Goal: Task Accomplishment & Management: Manage account settings

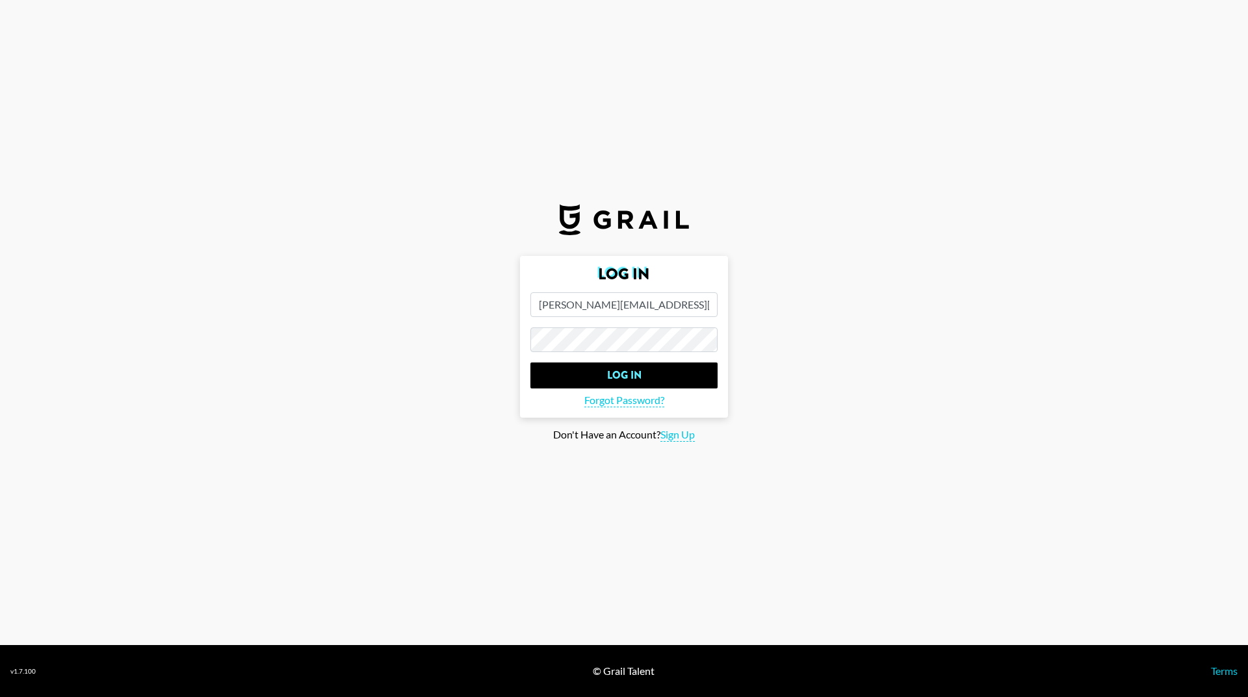
type input "[PERSON_NAME][EMAIL_ADDRESS][DOMAIN_NAME]"
click at [600, 374] on input "Log In" at bounding box center [623, 376] width 187 height 26
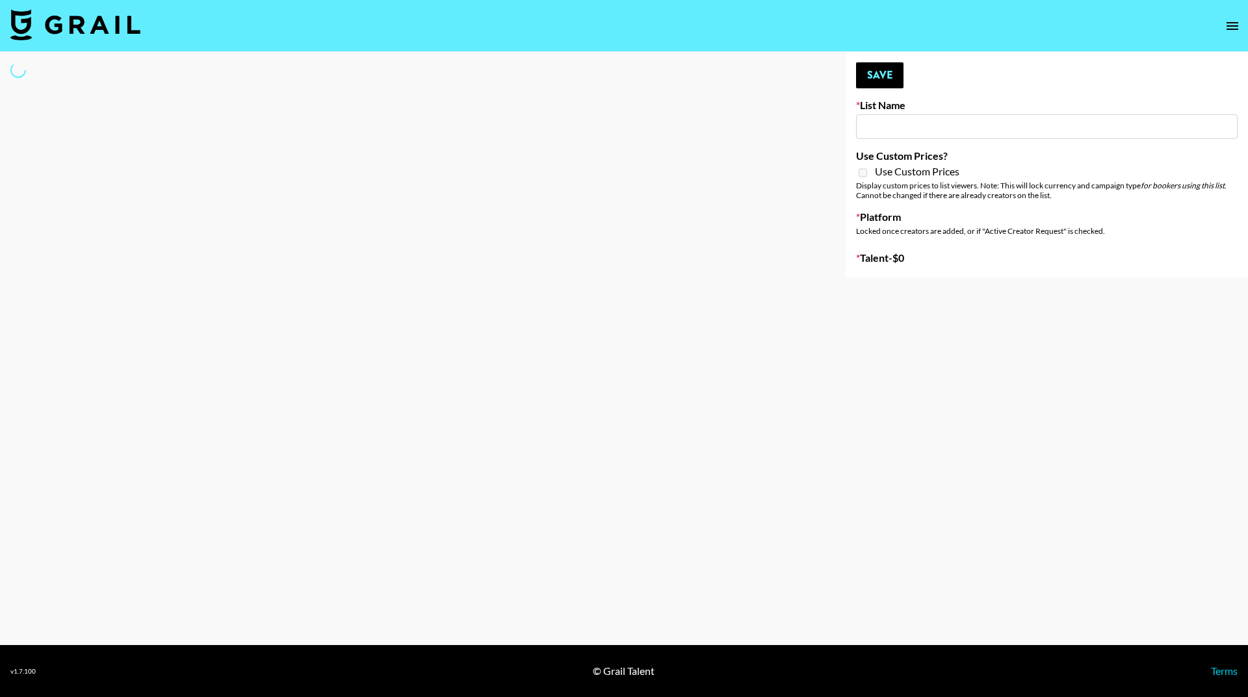
drag, startPoint x: 873, startPoint y: 133, endPoint x: 917, endPoint y: 140, distance: 44.2
click at [873, 133] on input at bounding box center [1046, 126] width 381 height 25
click at [951, 301] on main "Your changes have been saved! Save List Name Use Custom Prices? Use Custom Pric…" at bounding box center [624, 348] width 1248 height 593
click at [944, 349] on main "Your changes have been saved! Save List Name Use Custom Prices? Use Custom Pric…" at bounding box center [624, 348] width 1248 height 593
click at [967, 96] on div "Your changes have been saved! Save List Name Use Custom Prices? Use Custom Pric…" at bounding box center [1046, 164] width 402 height 225
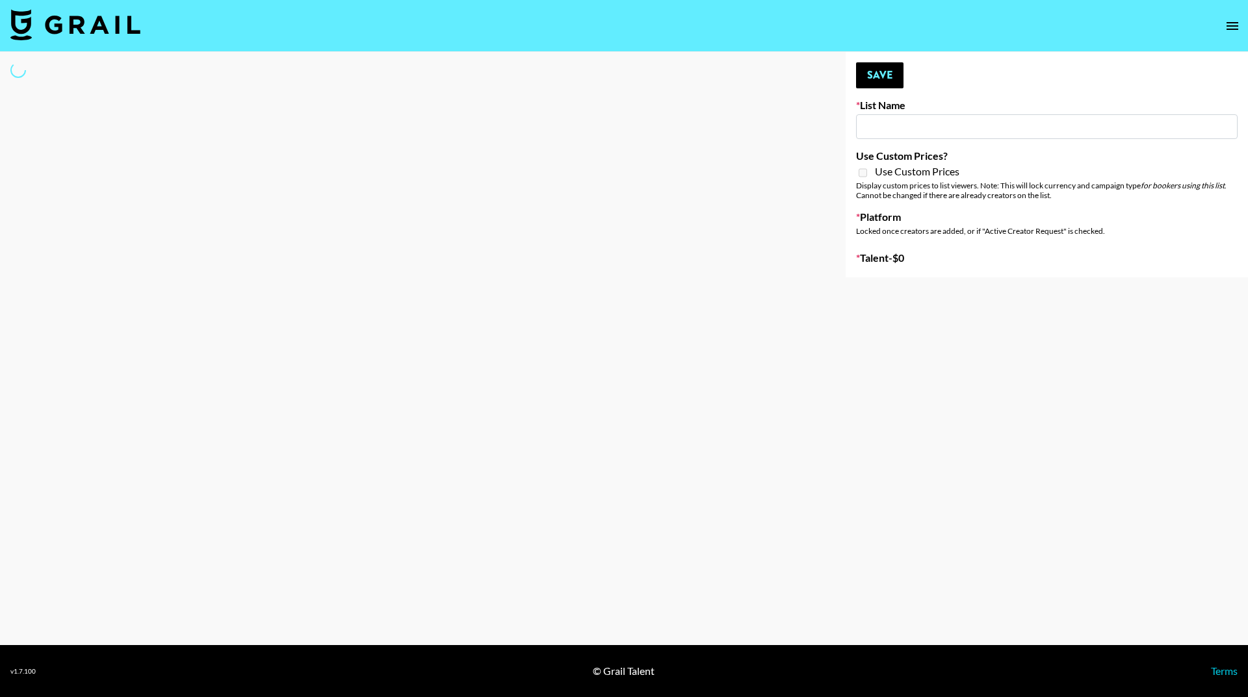
click at [879, 131] on input at bounding box center [1046, 126] width 381 height 25
click at [873, 126] on input at bounding box center [1046, 126] width 381 height 25
click at [888, 119] on input at bounding box center [1046, 126] width 381 height 25
click at [889, 249] on div "Your changes have been saved! Save List Name Use Custom Prices? Use Custom Pric…" at bounding box center [1046, 164] width 402 height 225
click at [932, 207] on div "Your changes have been saved! Save List Name Use Custom Prices? Use Custom Pric…" at bounding box center [1046, 164] width 402 height 225
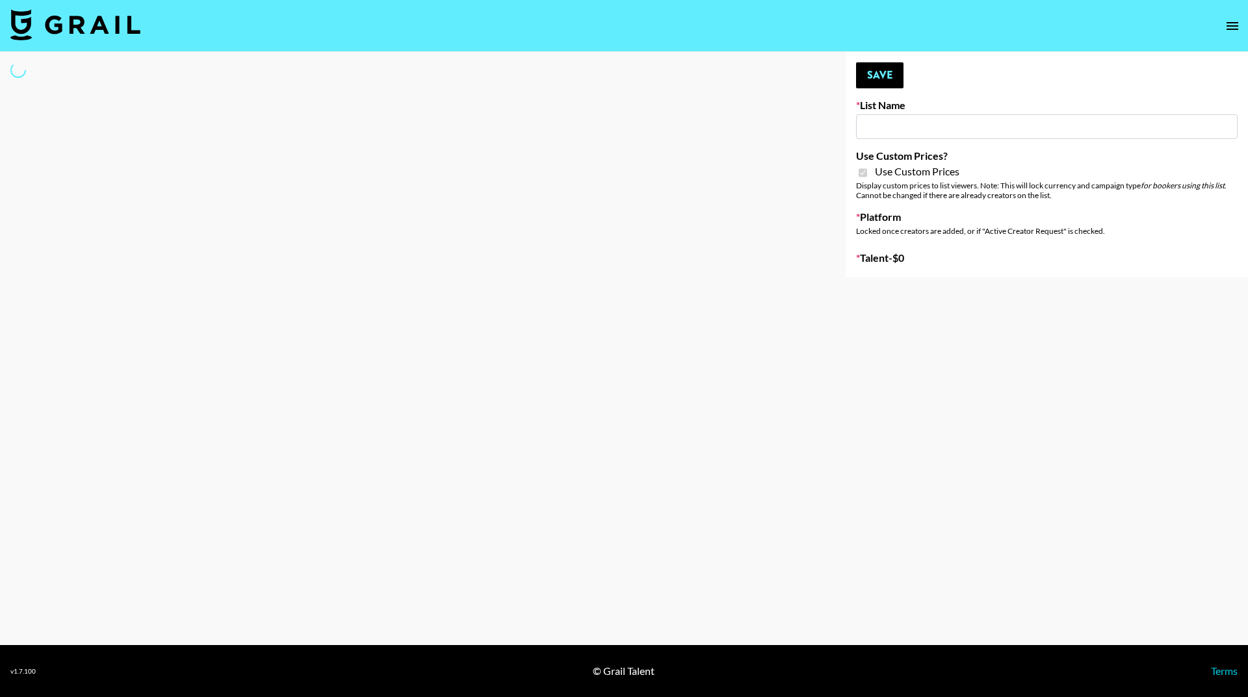
type input "Wavytalk ([DATE])"
checkbox input "true"
select select "Brand"
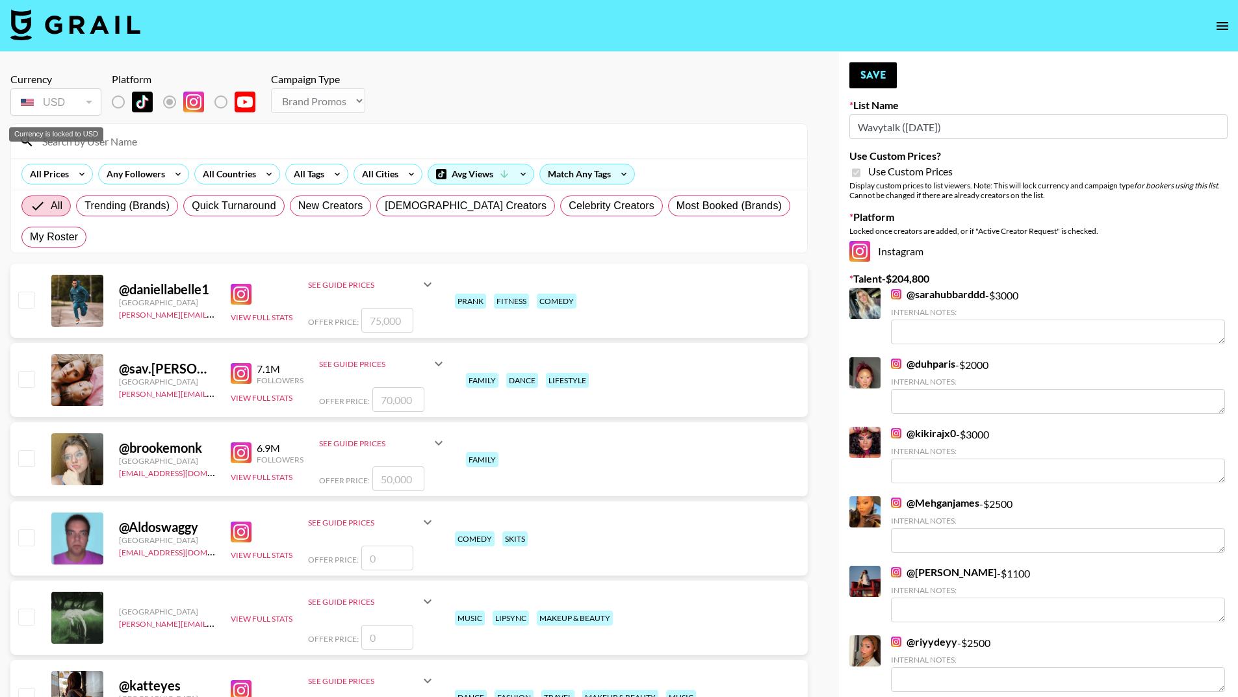
click at [64, 111] on div "USD" at bounding box center [56, 102] width 86 height 23
click at [88, 108] on div "USD" at bounding box center [56, 102] width 86 height 23
click at [108, 145] on input at bounding box center [416, 141] width 765 height 21
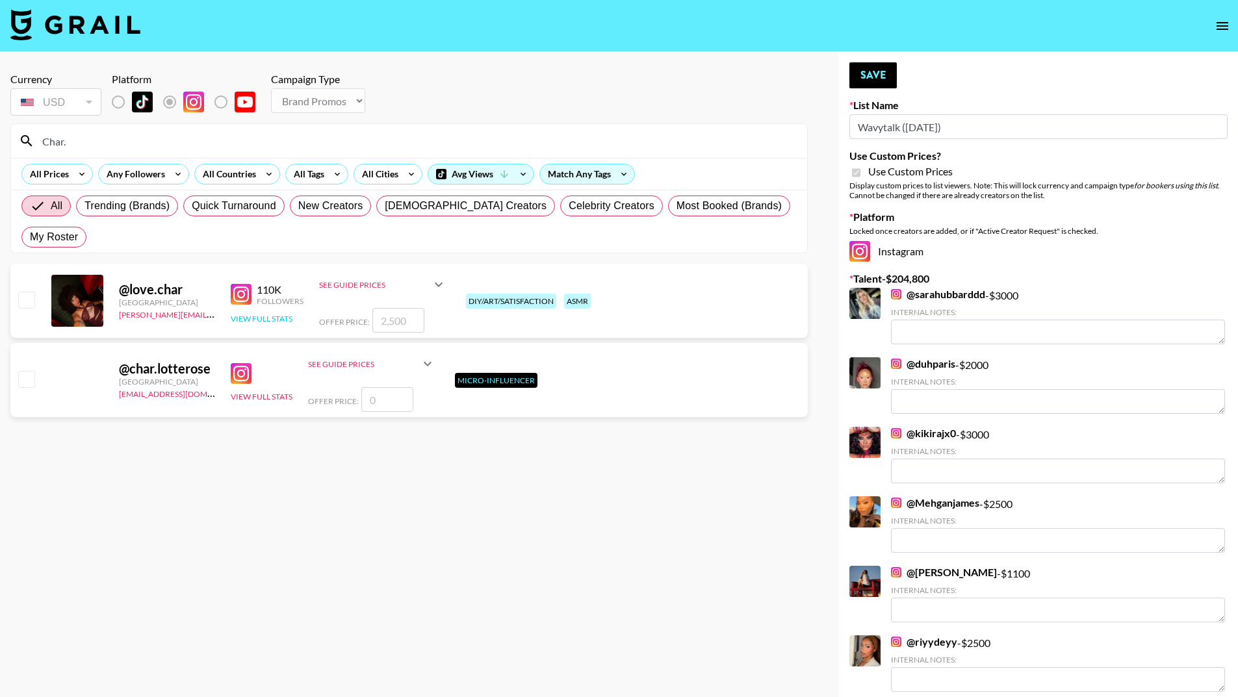
type input "Char."
click at [257, 314] on button "View Full Stats" at bounding box center [262, 319] width 62 height 10
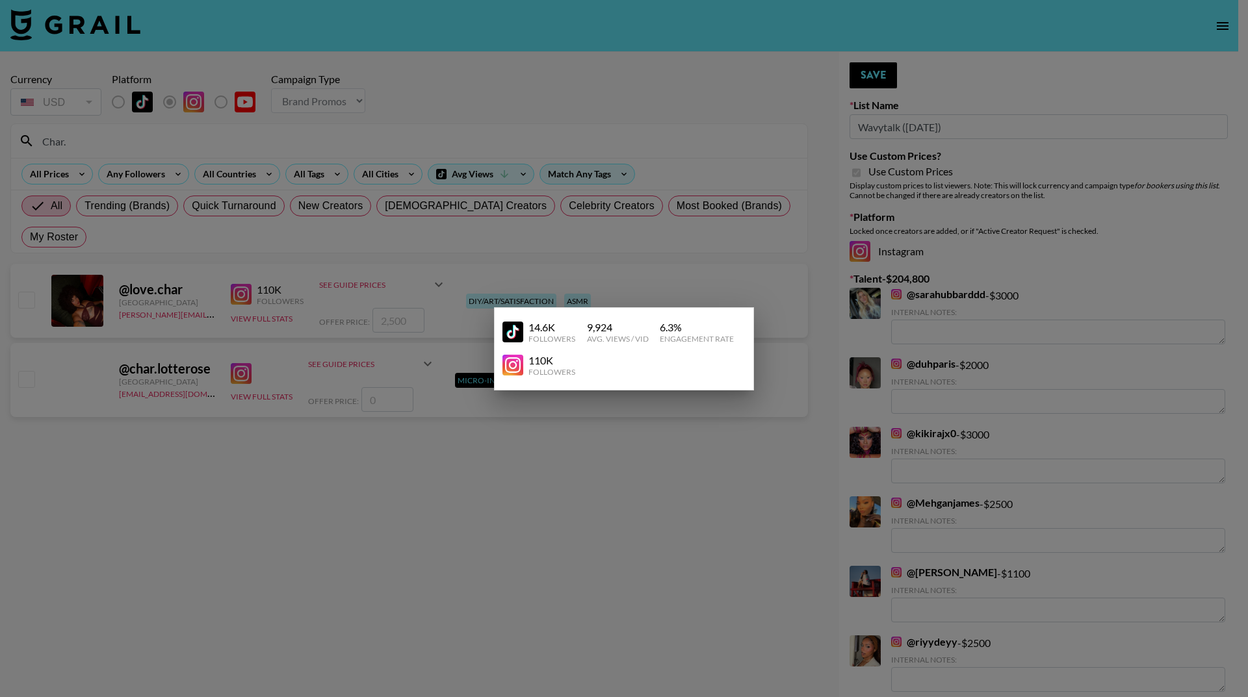
click at [570, 457] on div at bounding box center [624, 348] width 1248 height 697
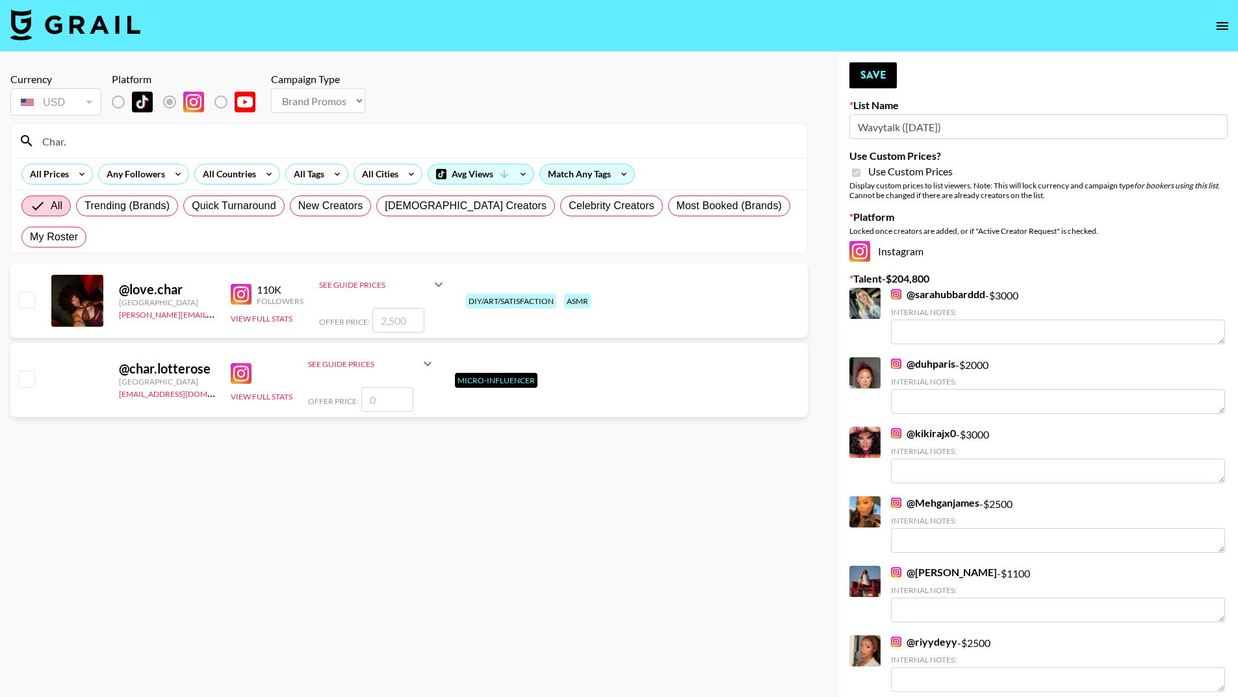
click at [79, 146] on input "Char." at bounding box center [416, 141] width 765 height 21
type input "Harmony"
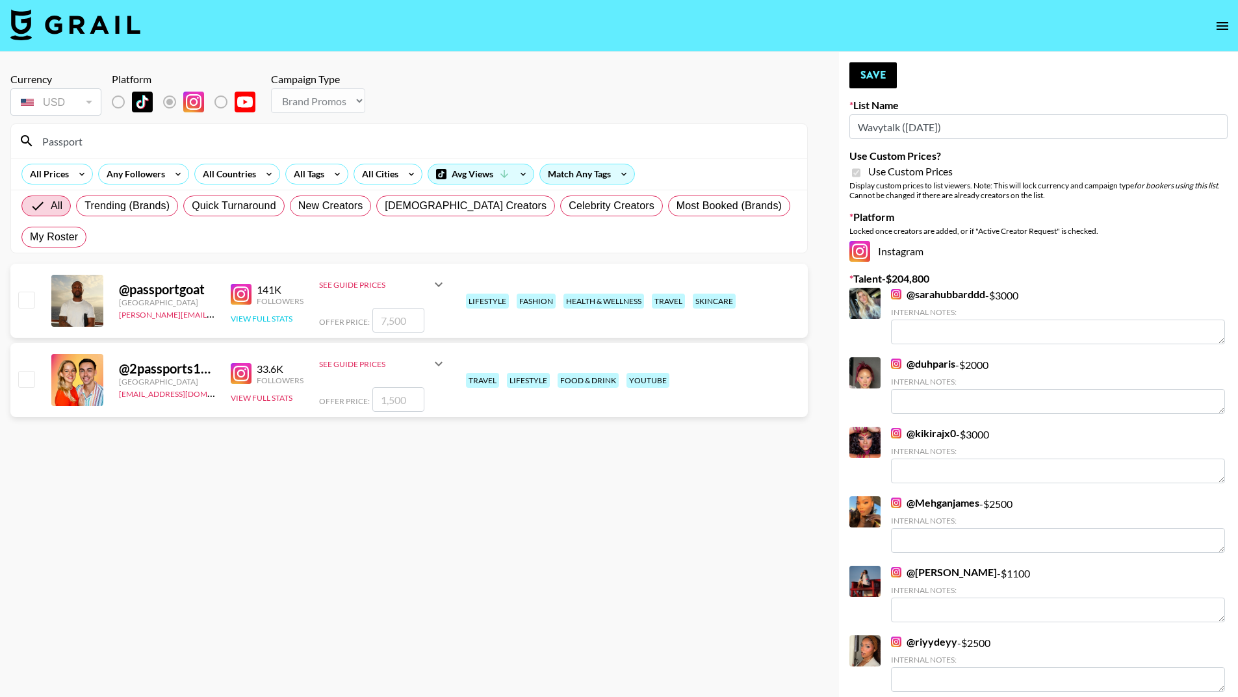
click at [281, 314] on button "View Full Stats" at bounding box center [262, 319] width 62 height 10
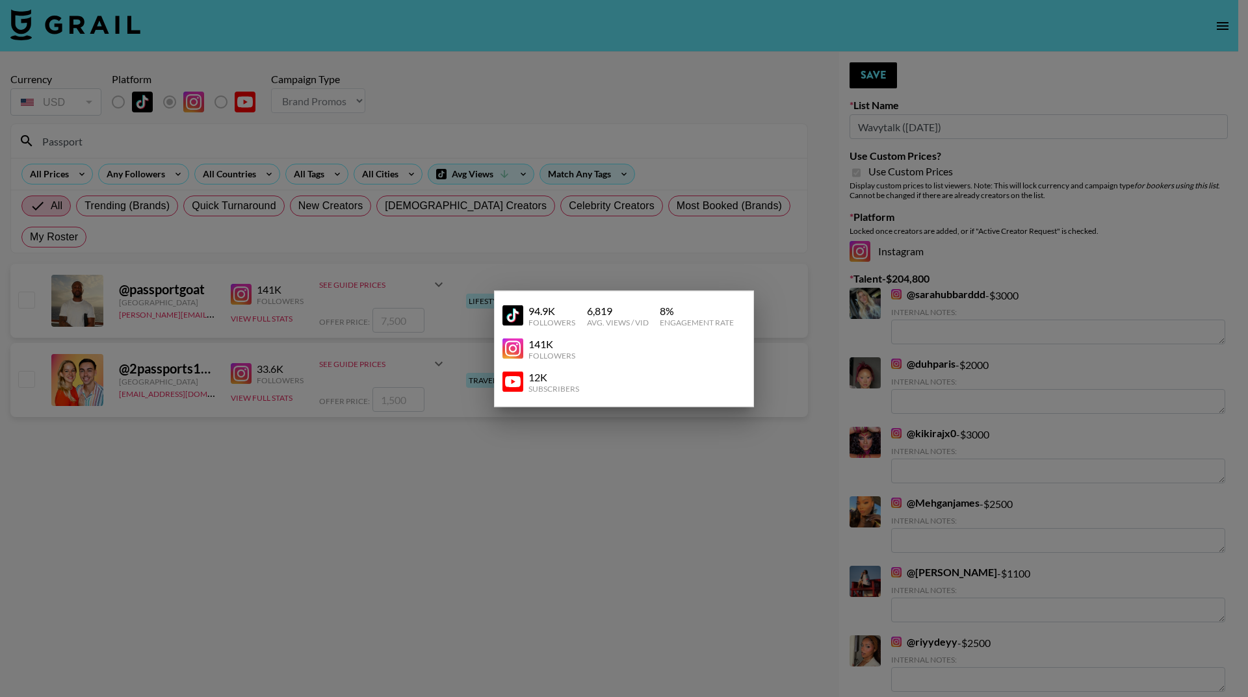
click at [326, 420] on div at bounding box center [624, 348] width 1248 height 697
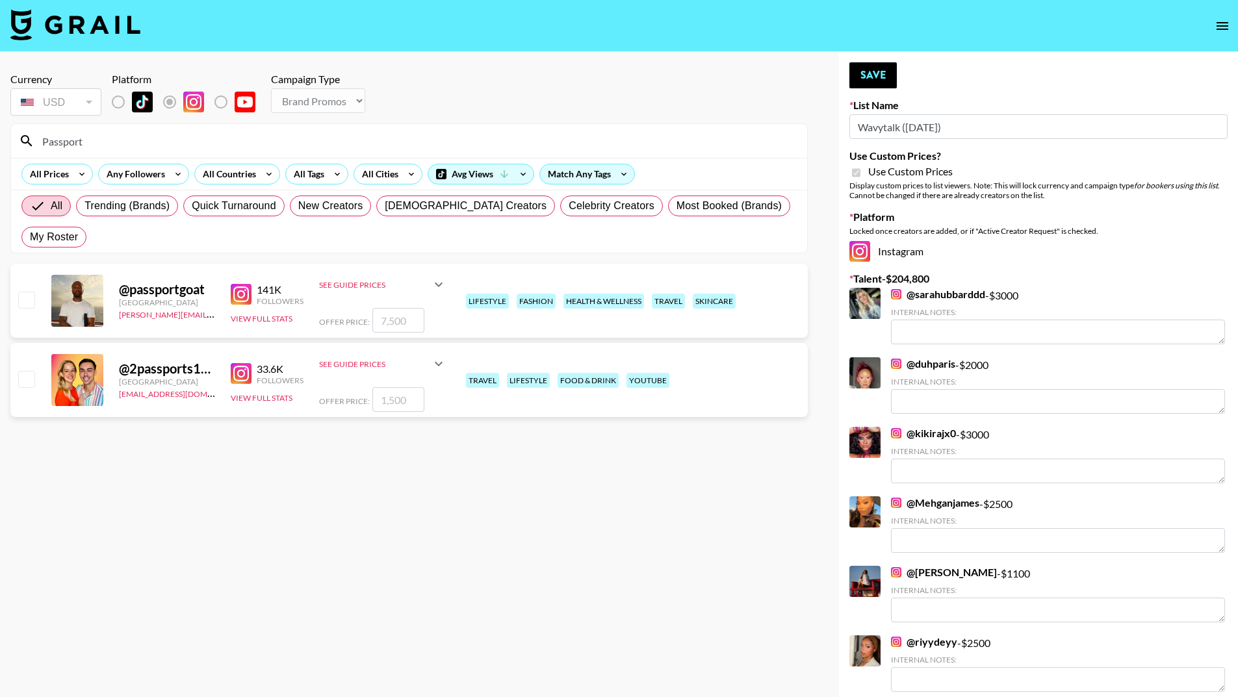
click at [403, 308] on input "number" at bounding box center [398, 320] width 52 height 25
click at [352, 443] on section "Currency USD USD ​ Platform Campaign Type Choose Type... Song Promos Brand Prom…" at bounding box center [408, 358] width 797 height 593
click at [88, 141] on input "Passport" at bounding box center [416, 141] width 765 height 21
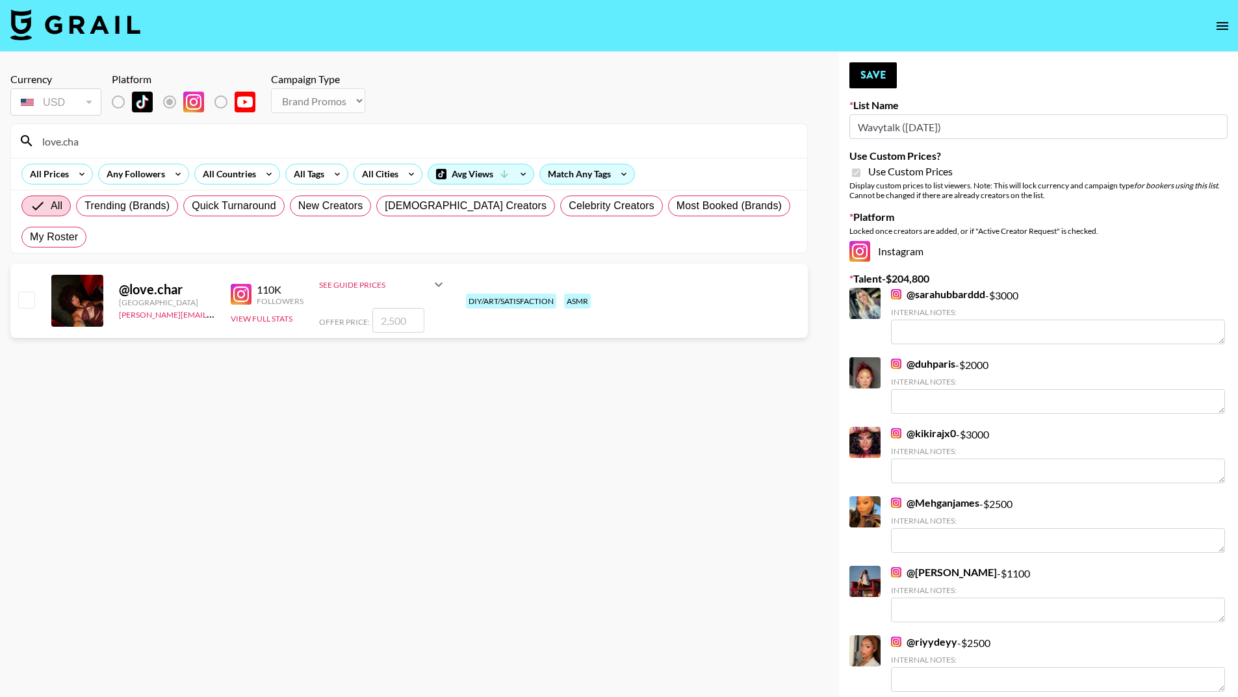
type input "love.cha"
click at [344, 269] on div "See Guide Prices" at bounding box center [382, 284] width 127 height 31
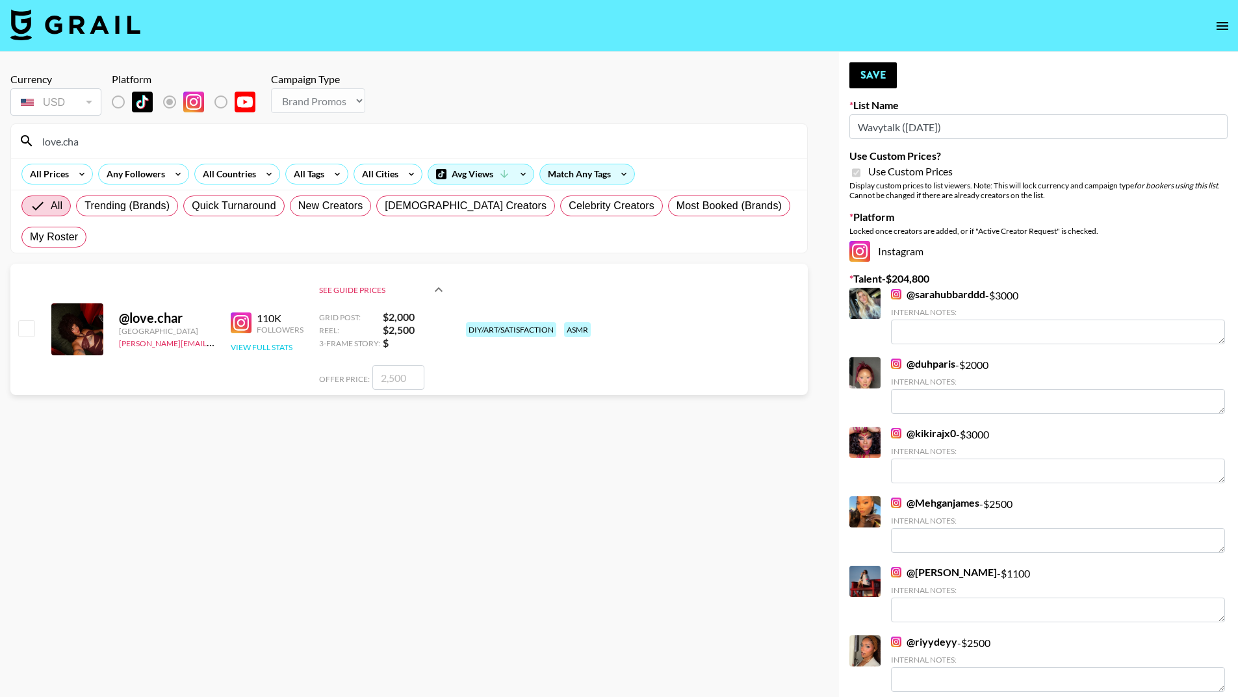
click at [252, 342] on button "View Full Stats" at bounding box center [262, 347] width 62 height 10
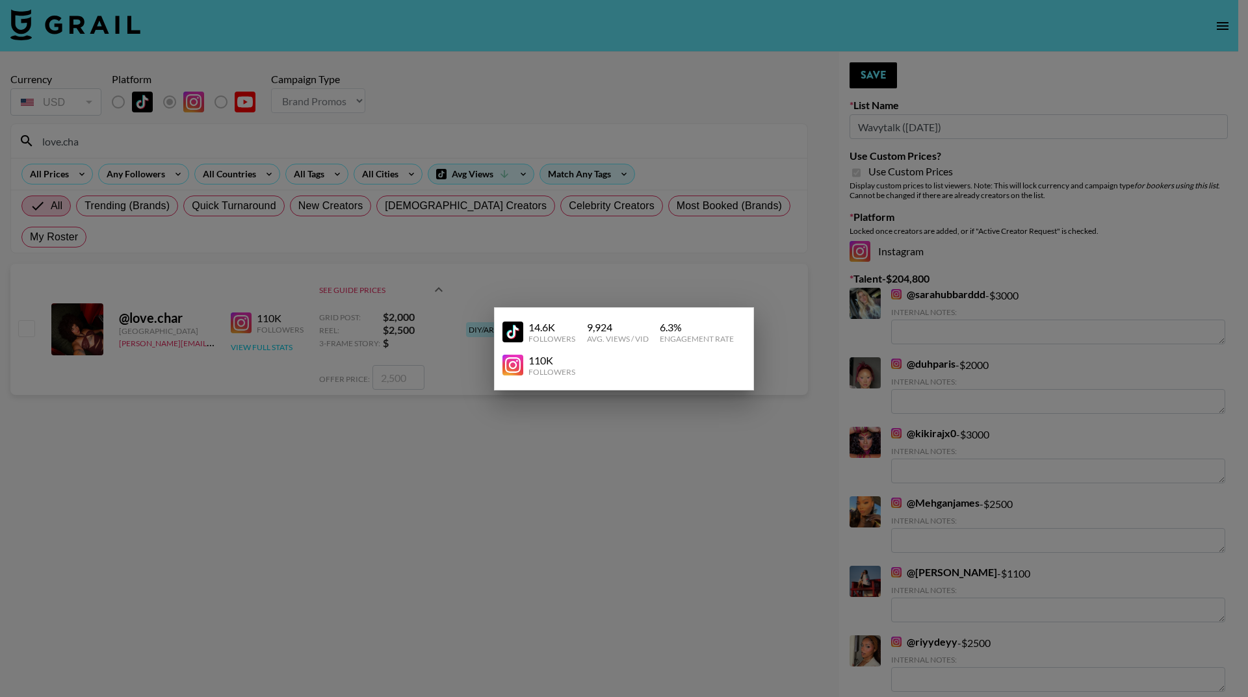
click at [252, 319] on div at bounding box center [624, 348] width 1248 height 697
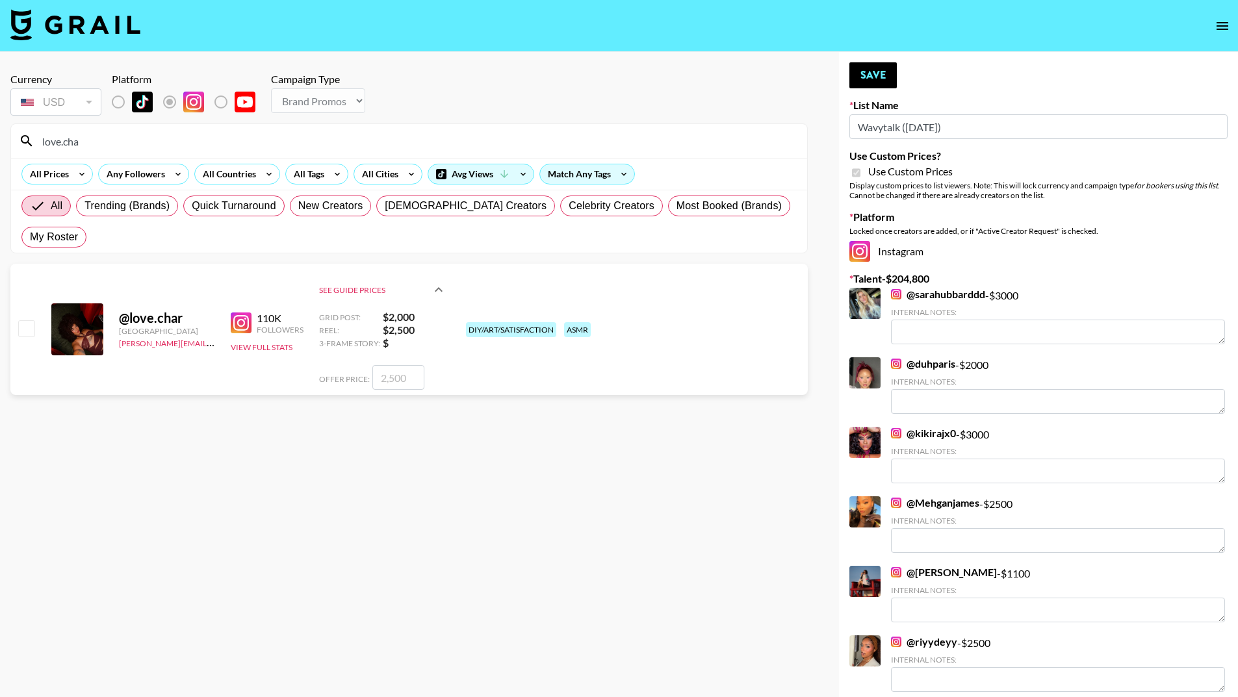
click at [144, 310] on div "@ love.char" at bounding box center [167, 318] width 96 height 16
click at [245, 307] on div "110K Followers View Full Stats" at bounding box center [267, 330] width 73 height 46
click at [275, 312] on div "110K" at bounding box center [280, 318] width 47 height 13
click at [323, 276] on div "See Guide Prices" at bounding box center [382, 290] width 127 height 42
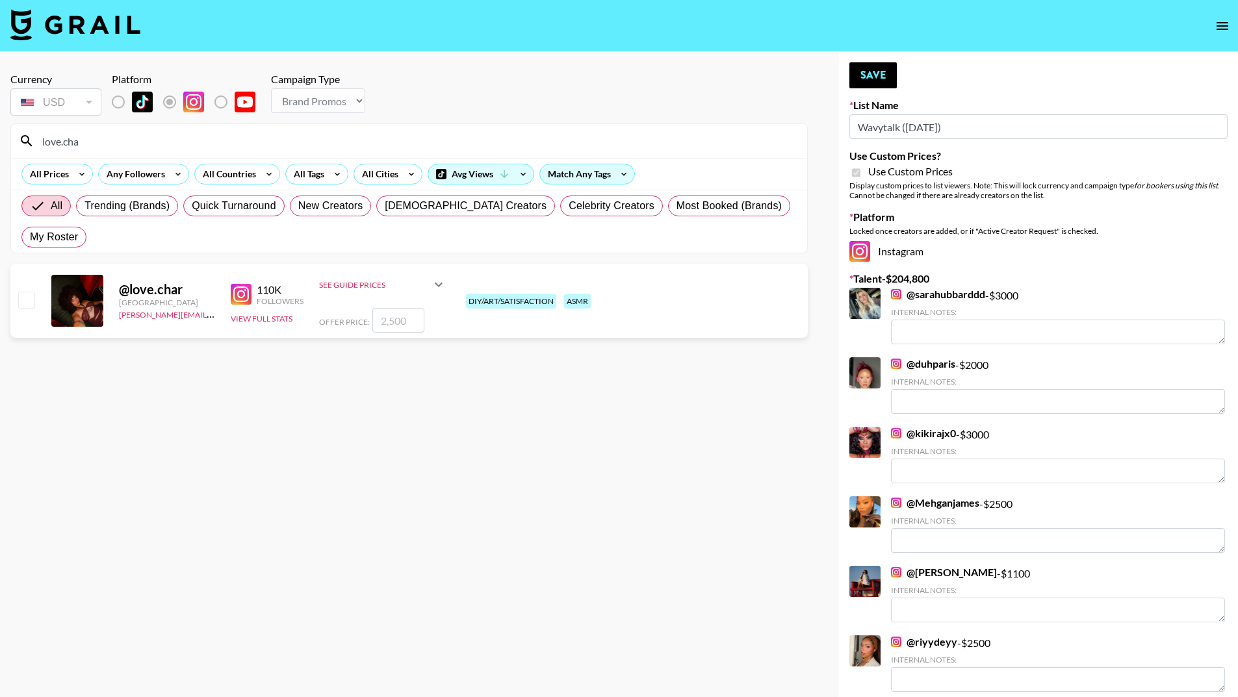
click at [334, 269] on div "See Guide Prices" at bounding box center [382, 284] width 127 height 31
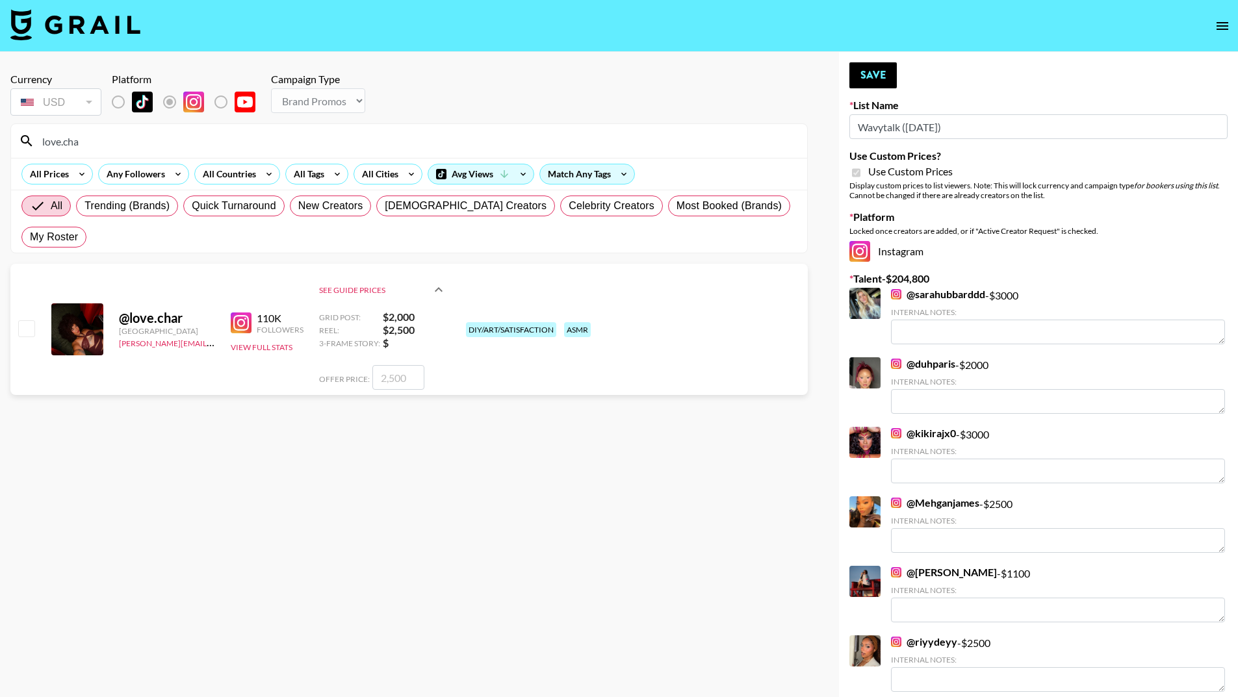
click at [363, 339] on span "3-Frame Story:" at bounding box center [349, 344] width 61 height 10
click at [391, 278] on div "See Guide Prices" at bounding box center [382, 290] width 127 height 42
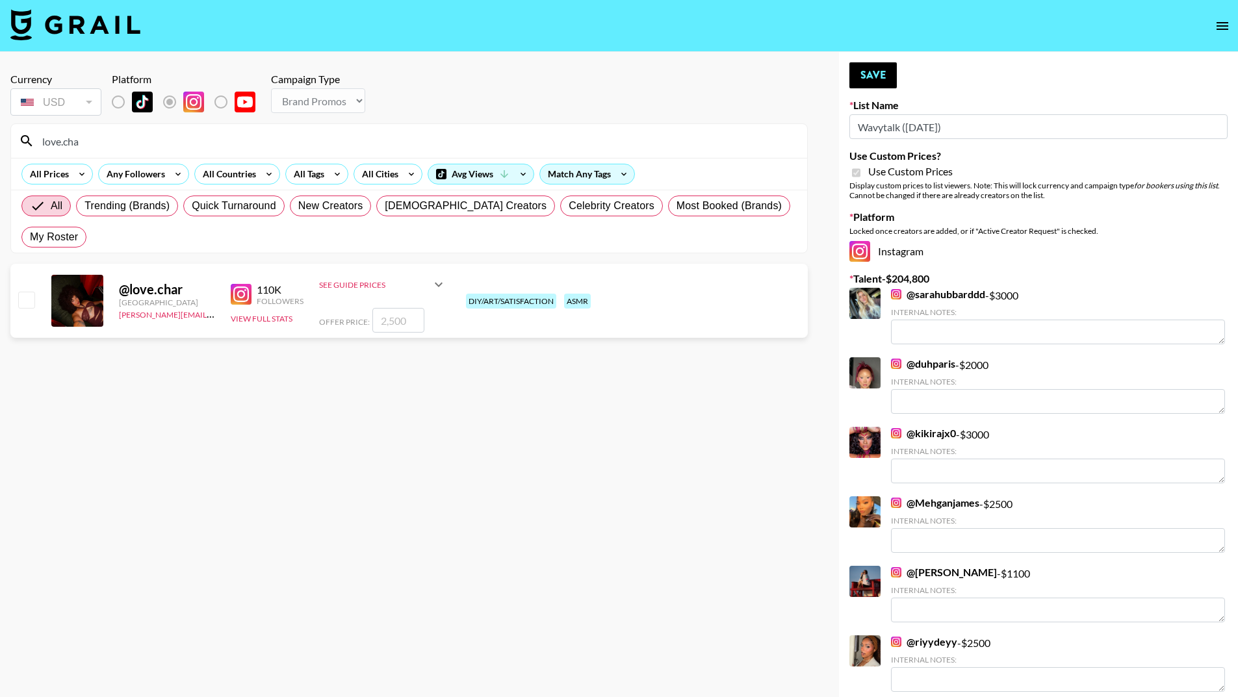
click at [404, 272] on div "See Guide Prices Grid Post: $ 2,000 Reel: $ 2,500 3-Frame Story: $ Offer Price:" at bounding box center [382, 301] width 127 height 64
click at [398, 269] on div "See Guide Prices" at bounding box center [382, 284] width 127 height 31
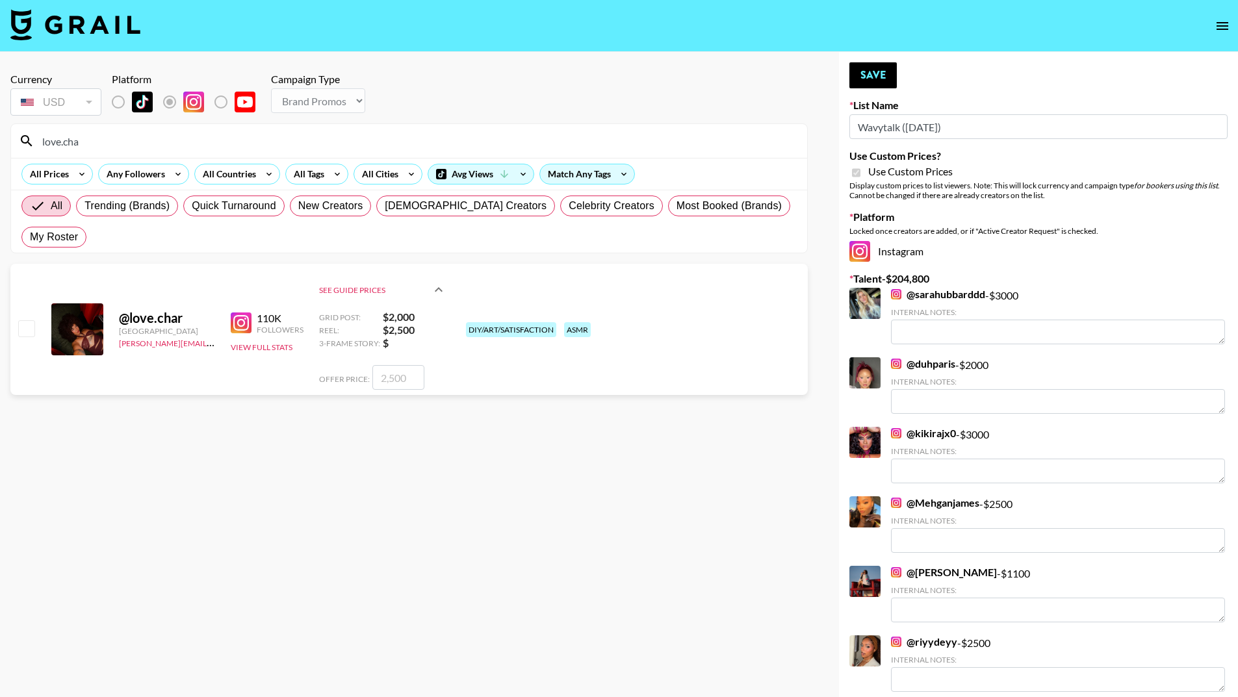
click at [383, 365] on input "number" at bounding box center [398, 377] width 52 height 25
click at [513, 377] on section "Currency USD USD ​ Platform Campaign Type Choose Type... Song Promos Brand Prom…" at bounding box center [408, 358] width 797 height 593
click at [122, 145] on input "love.cha" at bounding box center [416, 141] width 765 height 21
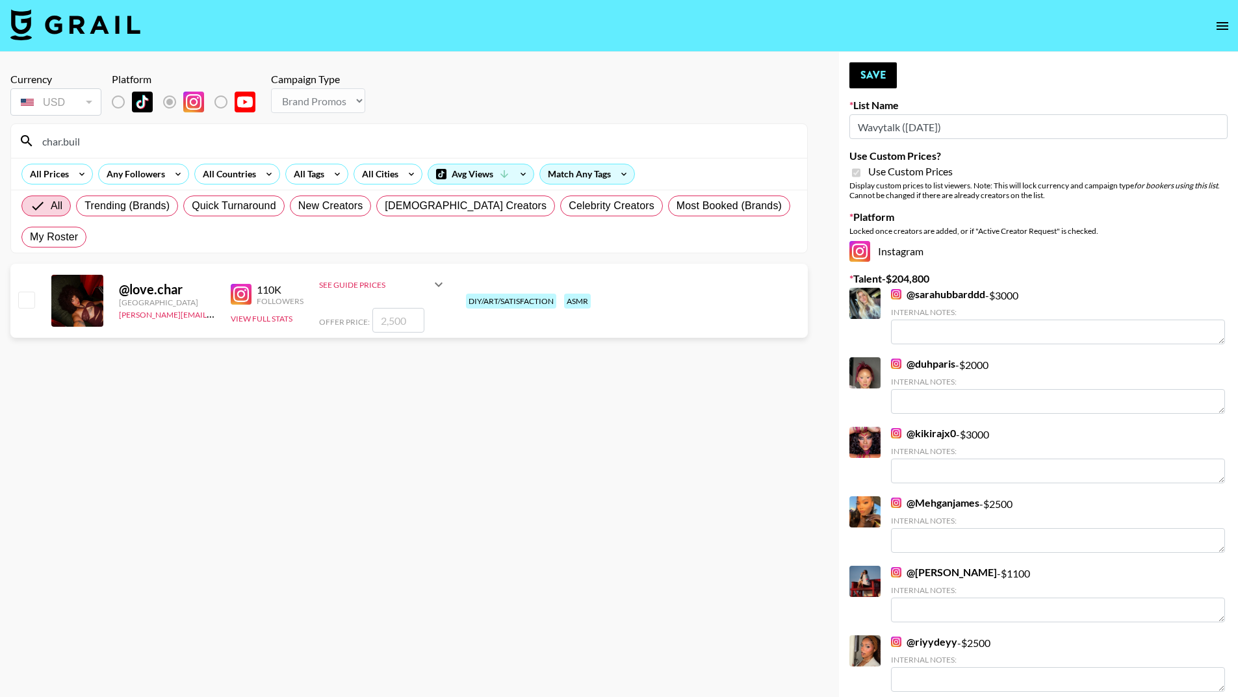
click at [364, 280] on div "See Guide Prices" at bounding box center [375, 285] width 112 height 10
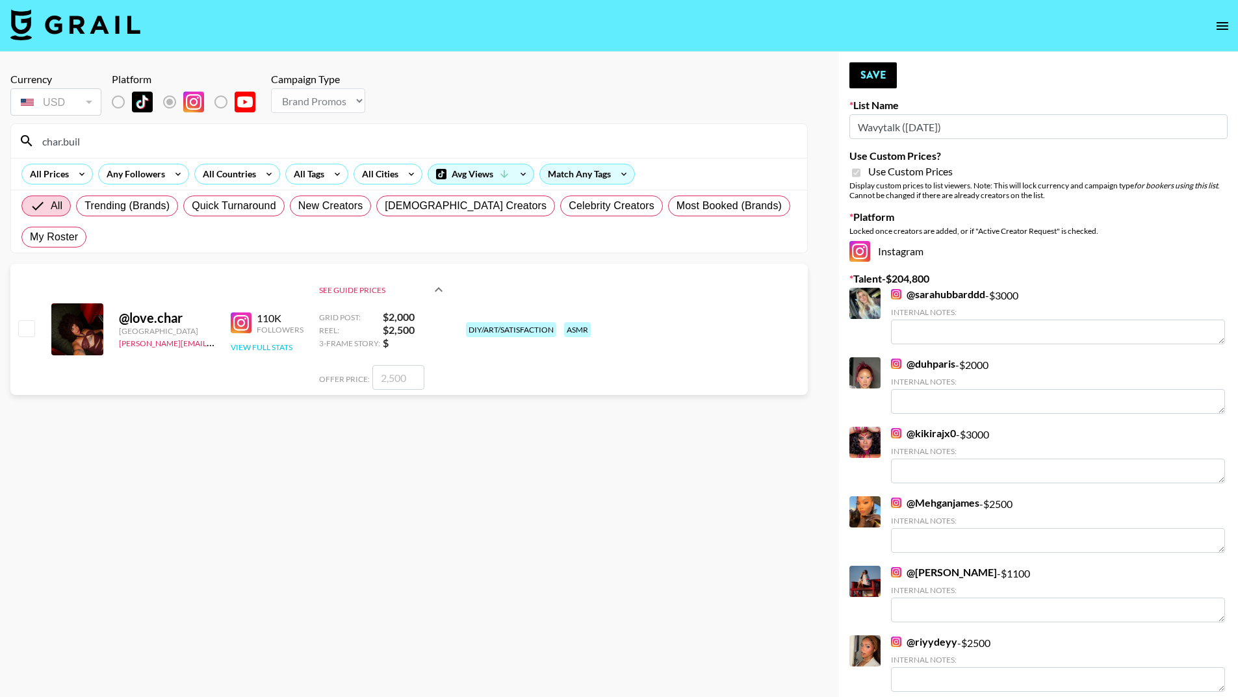
click at [269, 342] on button "View Full Stats" at bounding box center [262, 347] width 62 height 10
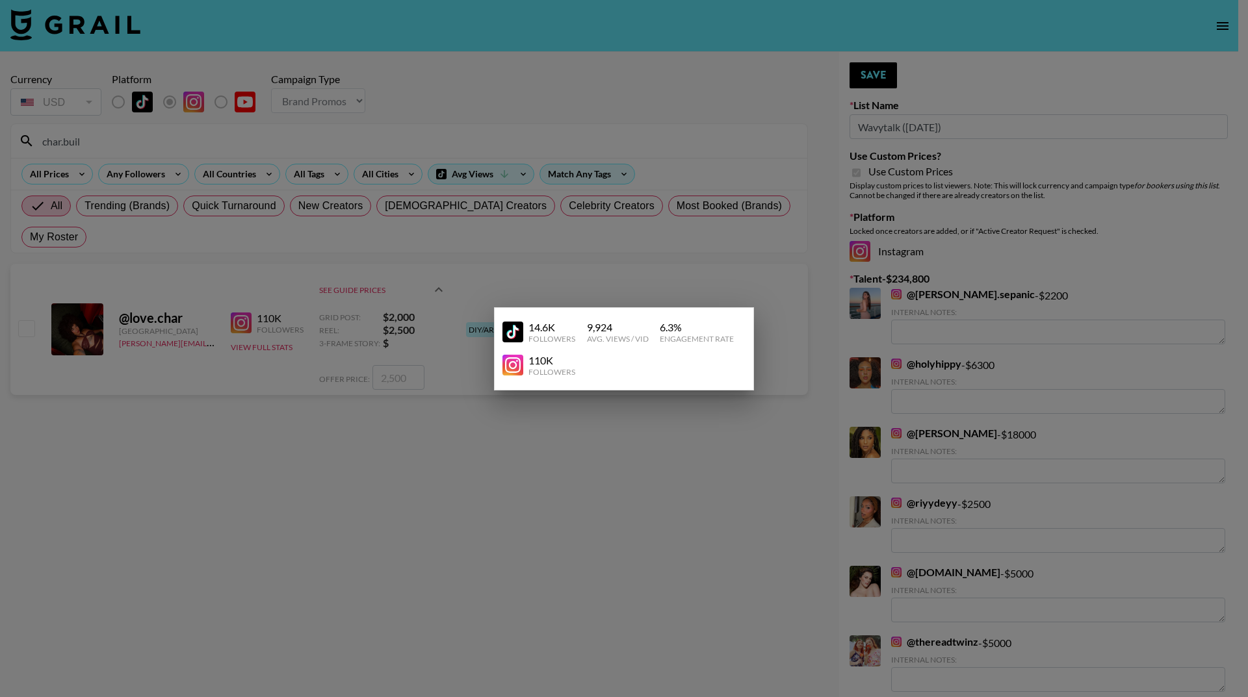
click at [269, 318] on div at bounding box center [624, 348] width 1248 height 697
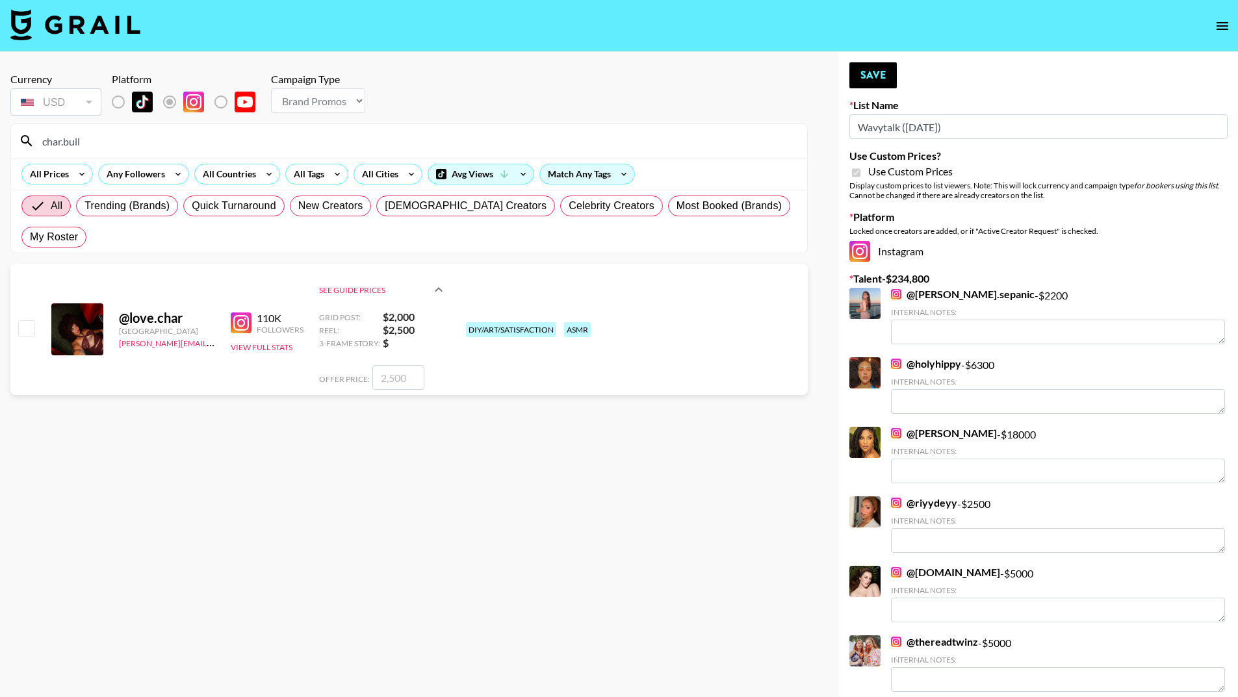
click at [433, 478] on section "Currency USD USD ​ Platform Campaign Type Choose Type... Song Promos Brand Prom…" at bounding box center [408, 358] width 797 height 593
click at [428, 385] on section "Currency USD USD ​ Platform Campaign Type Choose Type... Song Promos Brand Prom…" at bounding box center [408, 358] width 797 height 593
click at [444, 391] on section "Currency USD USD ​ Platform Campaign Type Choose Type... Song Promos Brand Prom…" at bounding box center [408, 358] width 797 height 593
click at [270, 405] on section "Currency USD USD ​ Platform Campaign Type Choose Type... Song Promos Brand Prom…" at bounding box center [408, 358] width 797 height 593
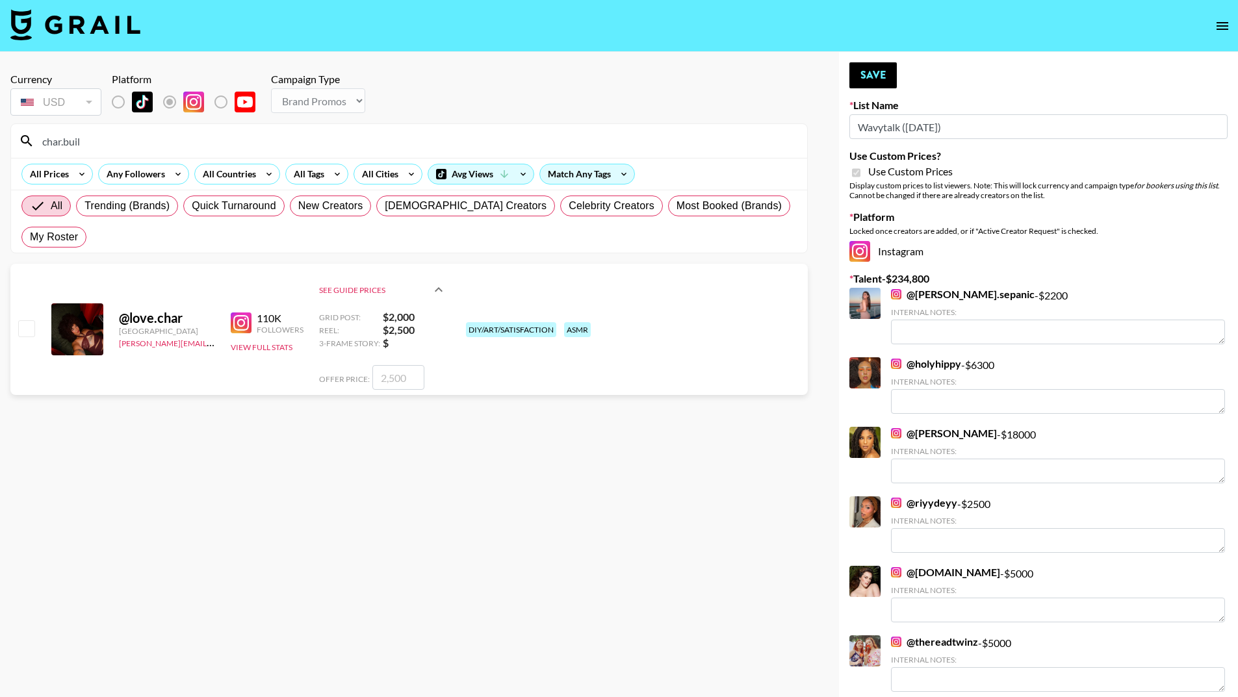
click at [68, 142] on input "char.buil" at bounding box center [416, 141] width 765 height 21
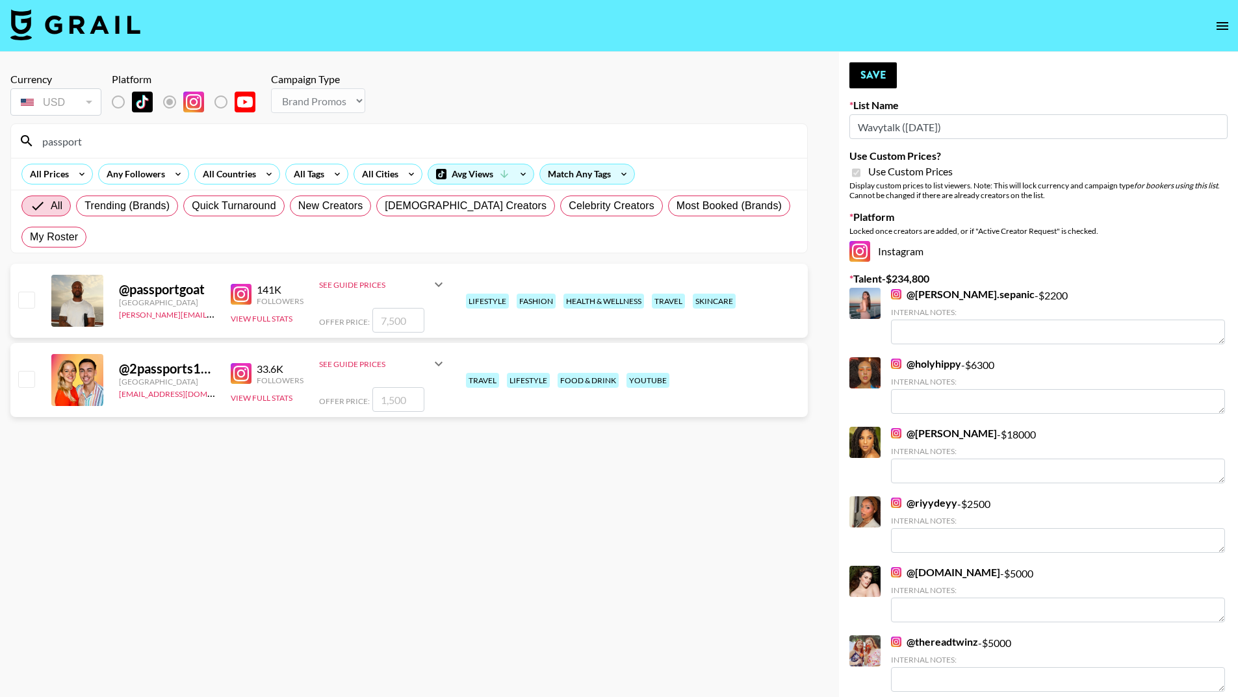
type input "passport"
click at [431, 277] on icon at bounding box center [439, 285] width 16 height 16
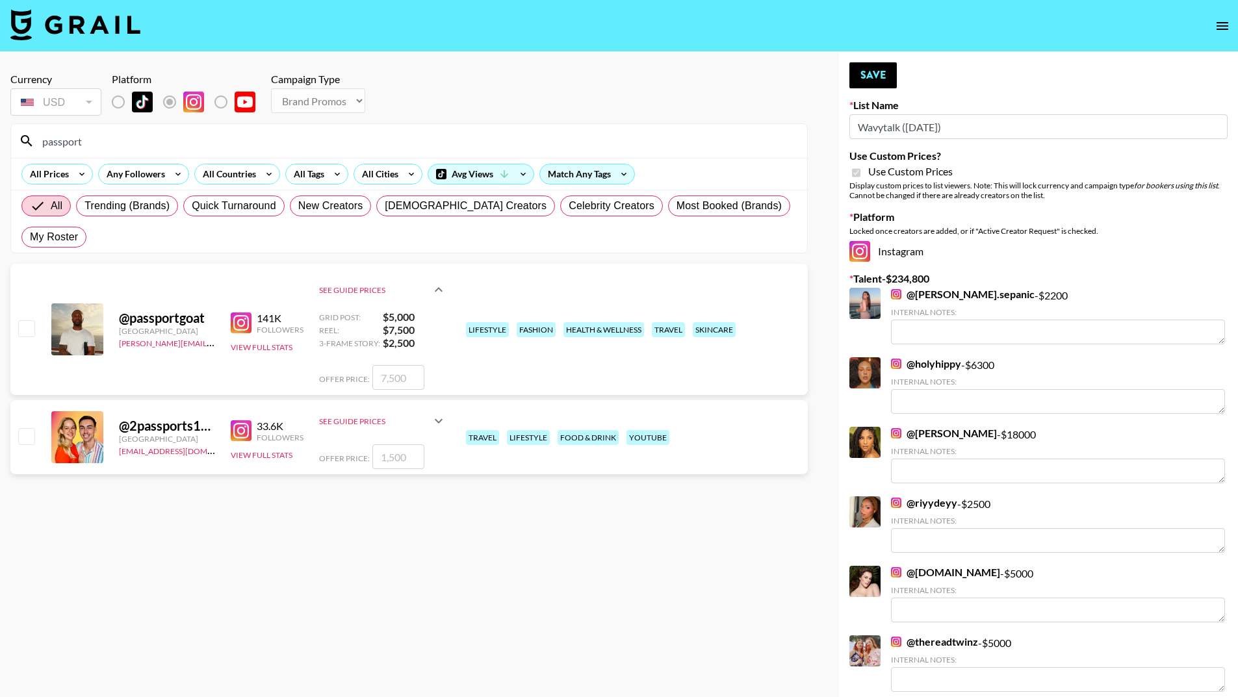
click at [426, 99] on div "Currency USD USD ​ Platform Campaign Type Choose Type... Song Promos Brand Prom…" at bounding box center [408, 95] width 797 height 45
